Goal: Information Seeking & Learning: Learn about a topic

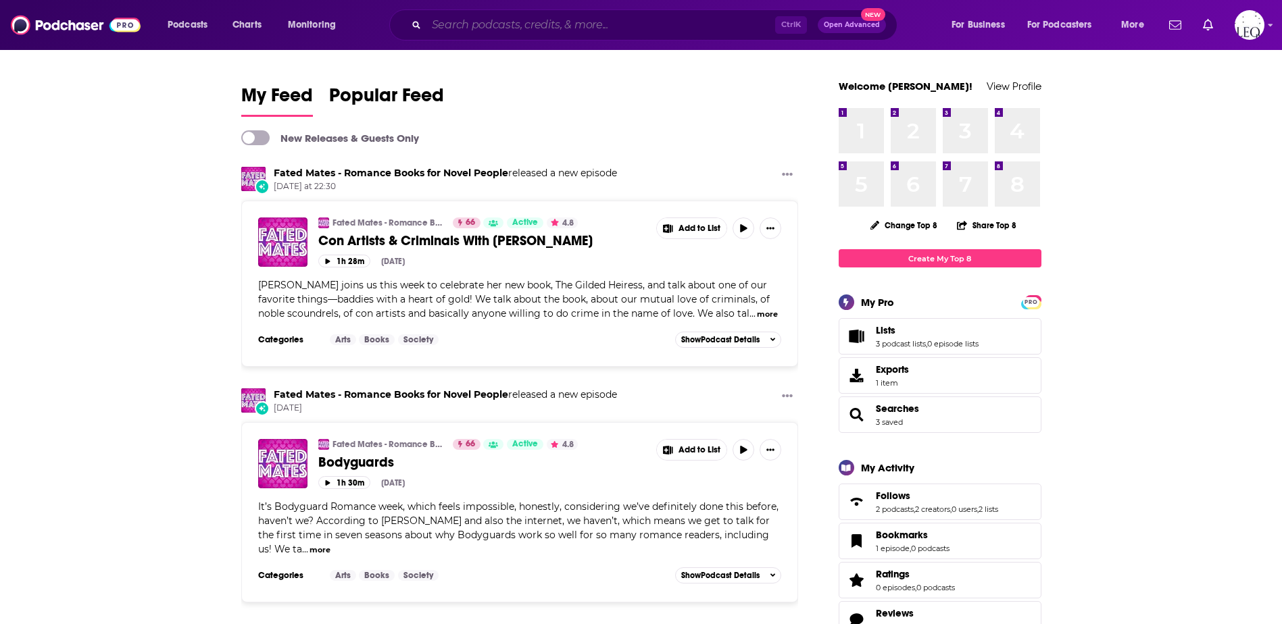
click at [453, 28] on input "Search podcasts, credits, & more..." at bounding box center [600, 25] width 349 height 22
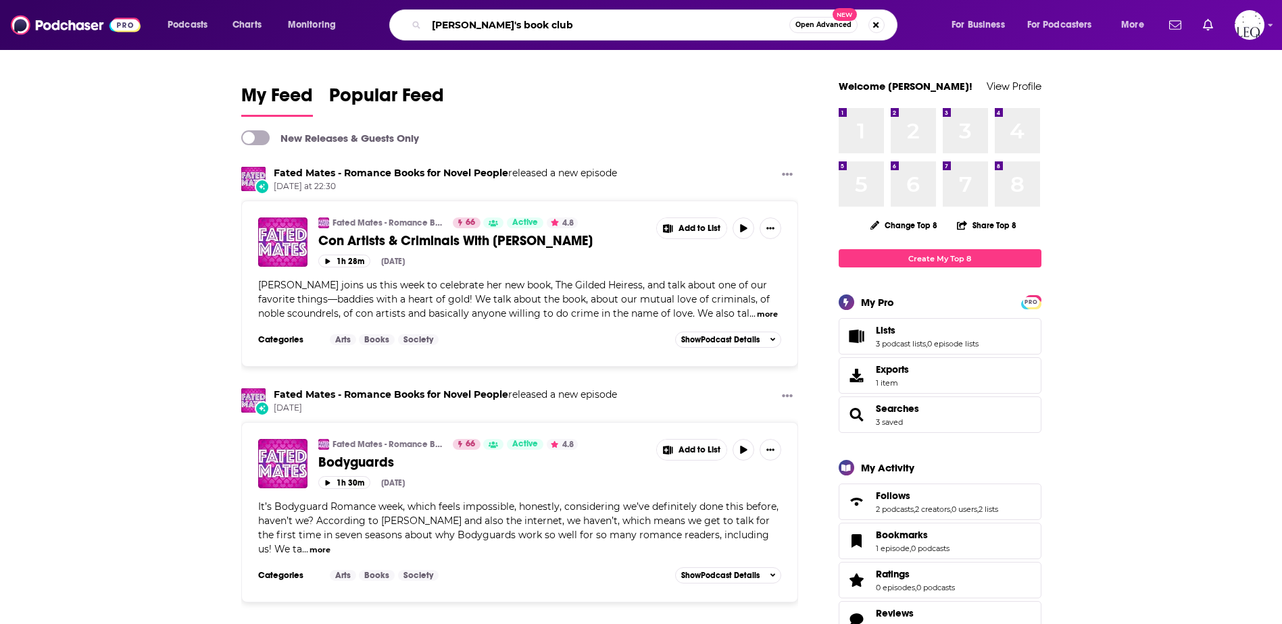
type input "[PERSON_NAME]'s book club"
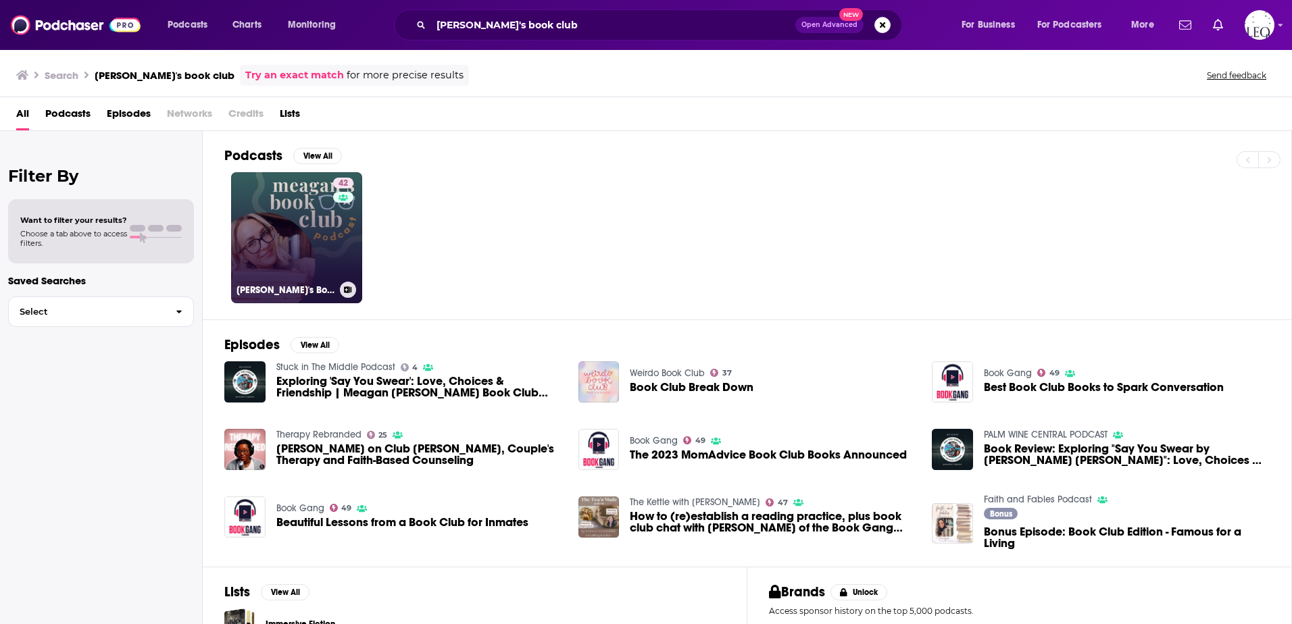
click at [275, 234] on link "42 [PERSON_NAME]'s Book Club Podcast" at bounding box center [296, 237] width 131 height 131
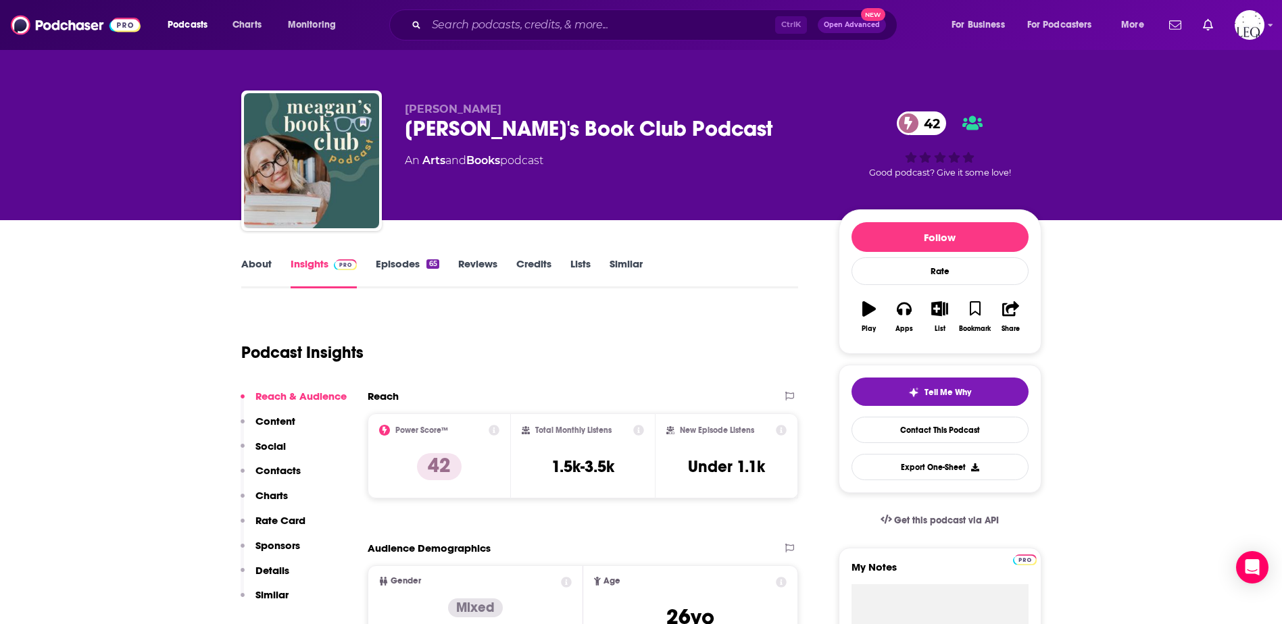
click at [263, 266] on link "About" at bounding box center [256, 272] width 30 height 31
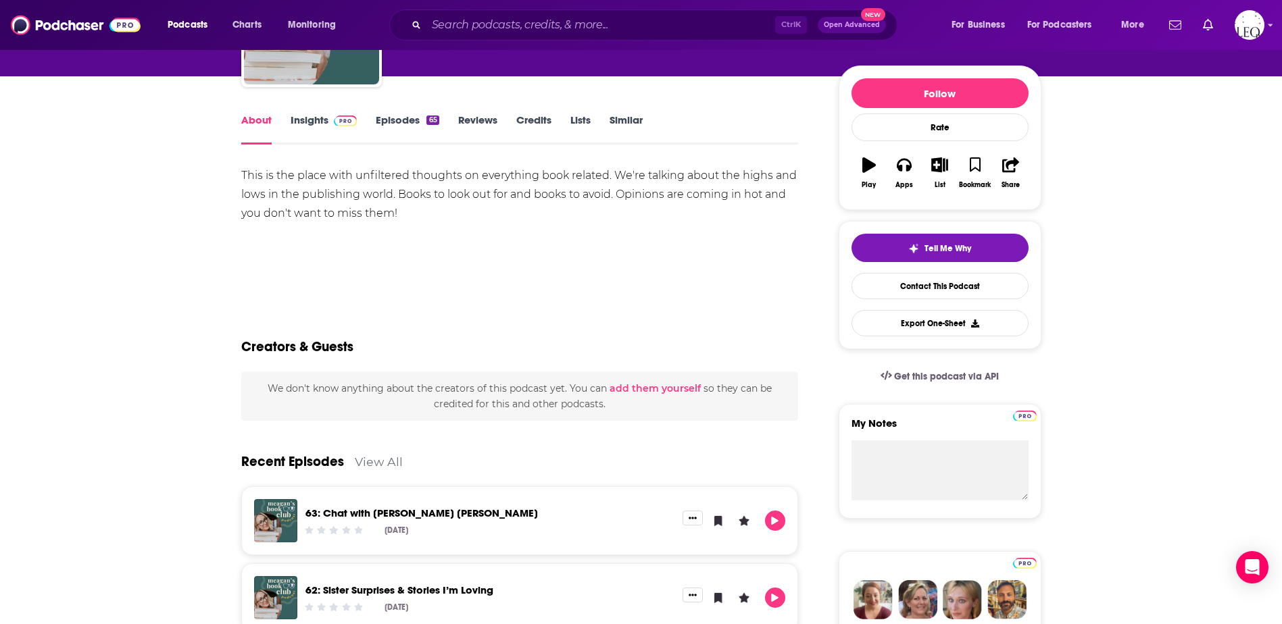
scroll to position [113, 0]
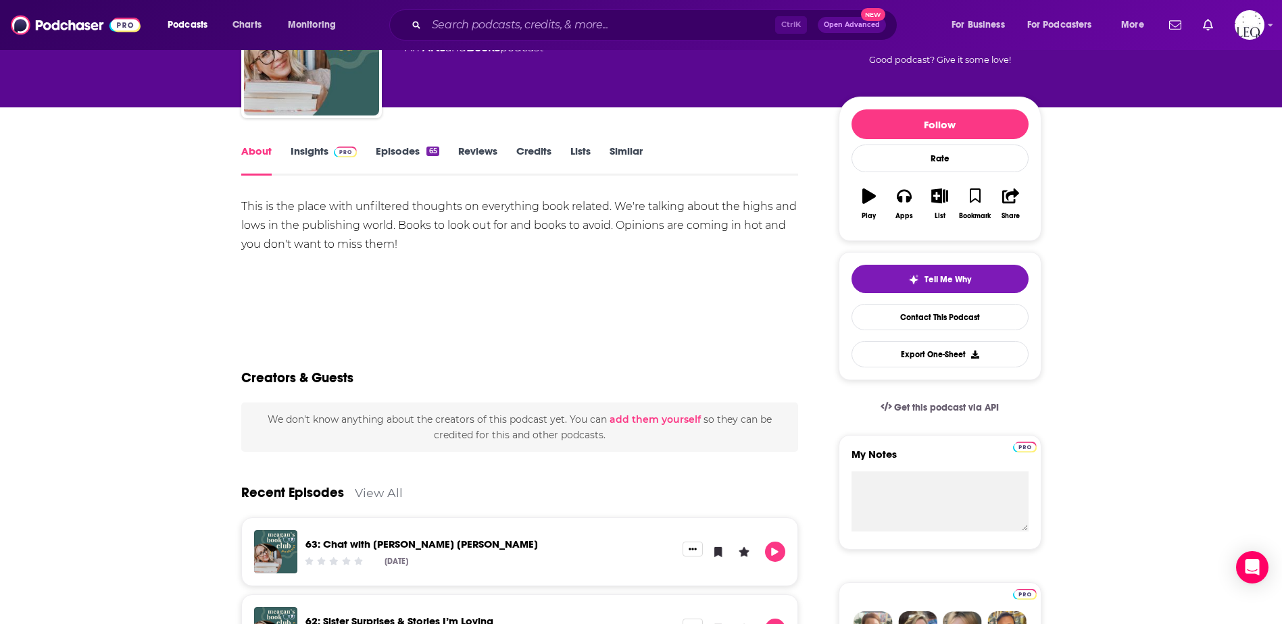
click at [399, 151] on link "Episodes 65" at bounding box center [407, 160] width 63 height 31
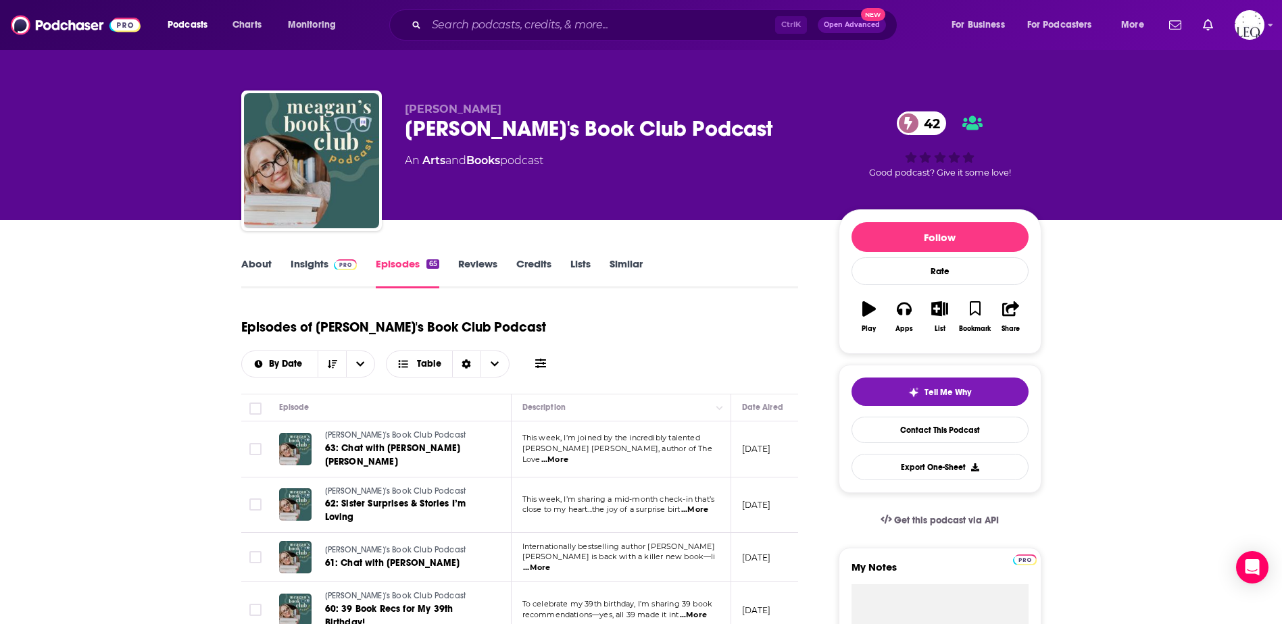
scroll to position [113, 0]
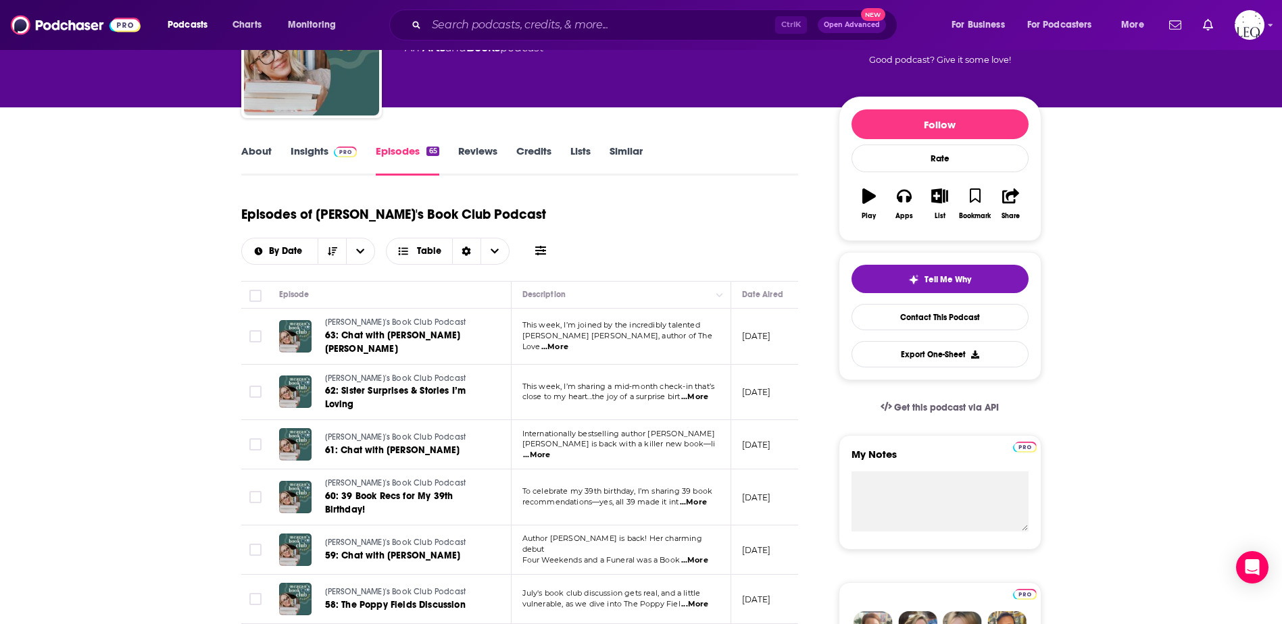
drag, startPoint x: 144, startPoint y: 220, endPoint x: 767, endPoint y: 24, distance: 653.2
